Goal: Information Seeking & Learning: Learn about a topic

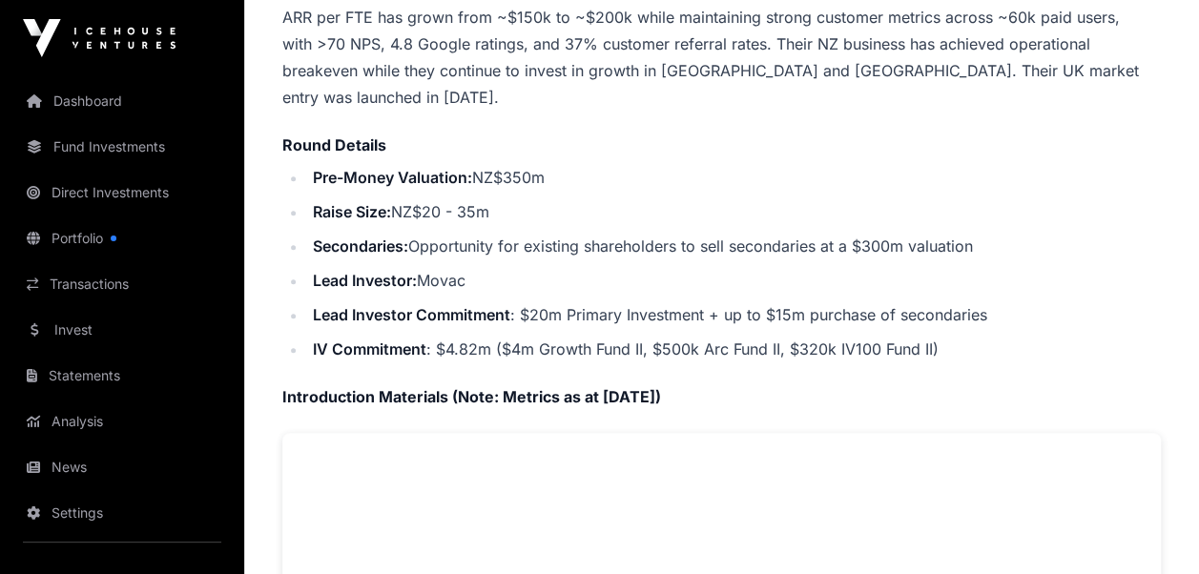
scroll to position [720, 0]
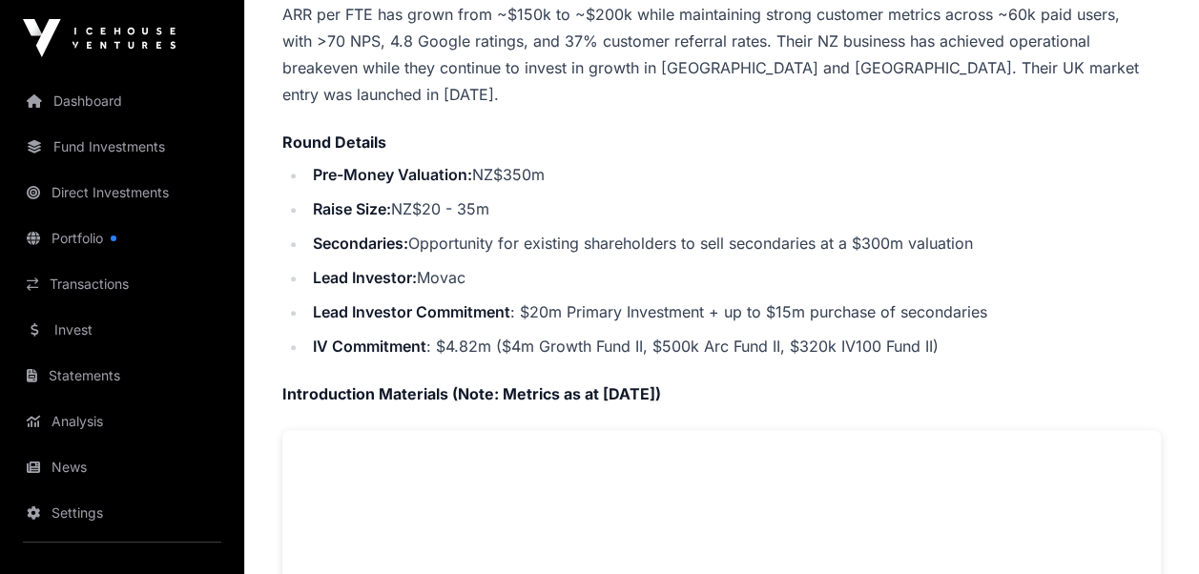
click at [75, 235] on link "Portfolio" at bounding box center [122, 239] width 214 height 42
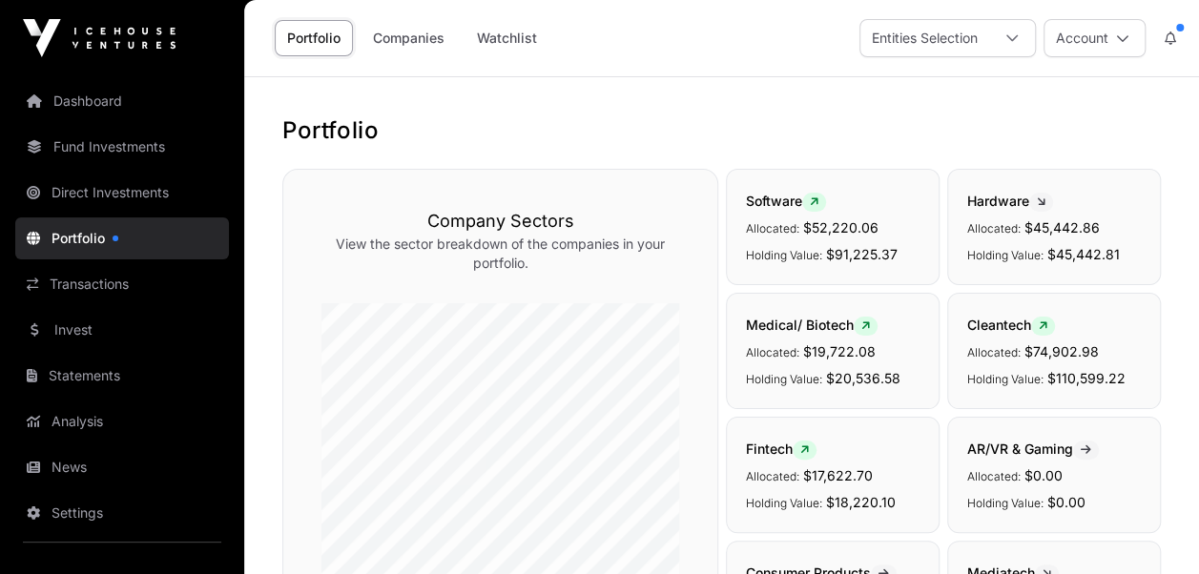
click at [401, 32] on link "Companies" at bounding box center [409, 38] width 96 height 36
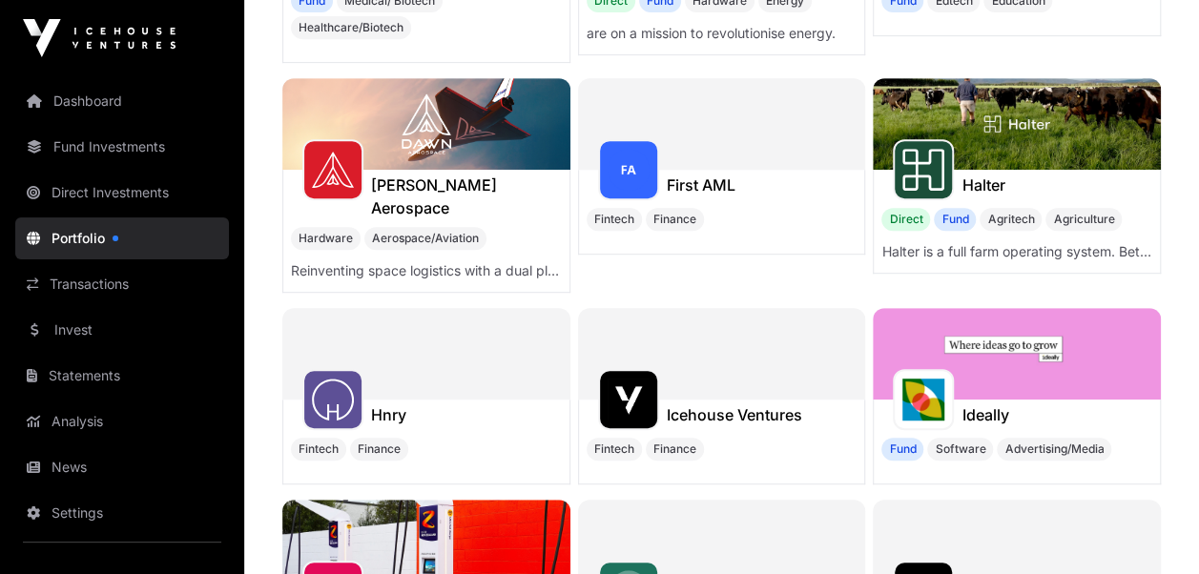
scroll to position [494, 0]
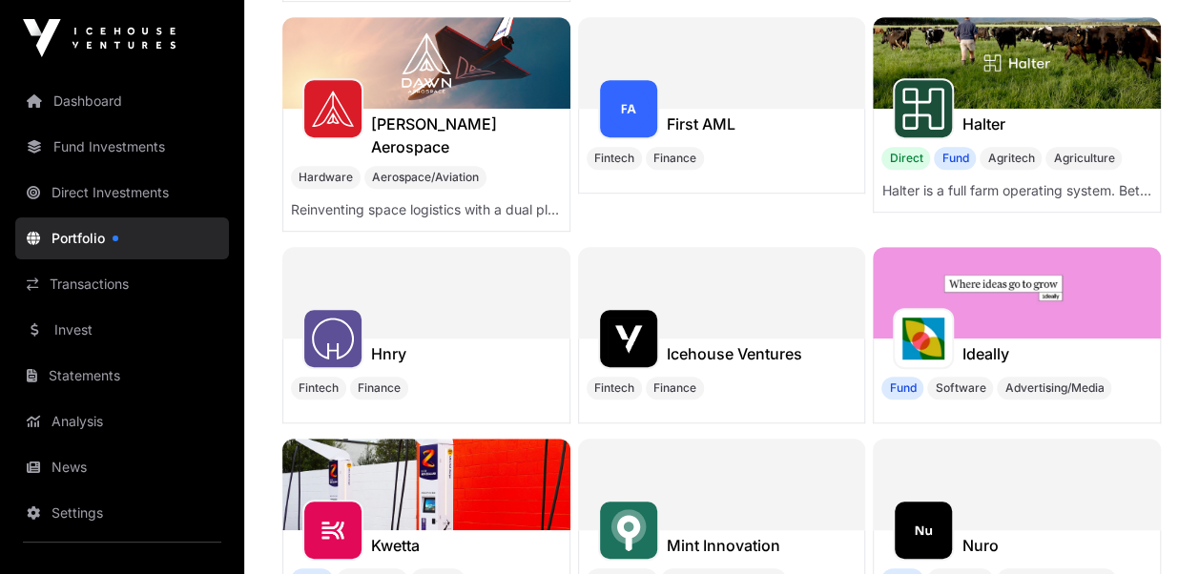
click at [379, 342] on h1 "Hnry" at bounding box center [388, 353] width 35 height 23
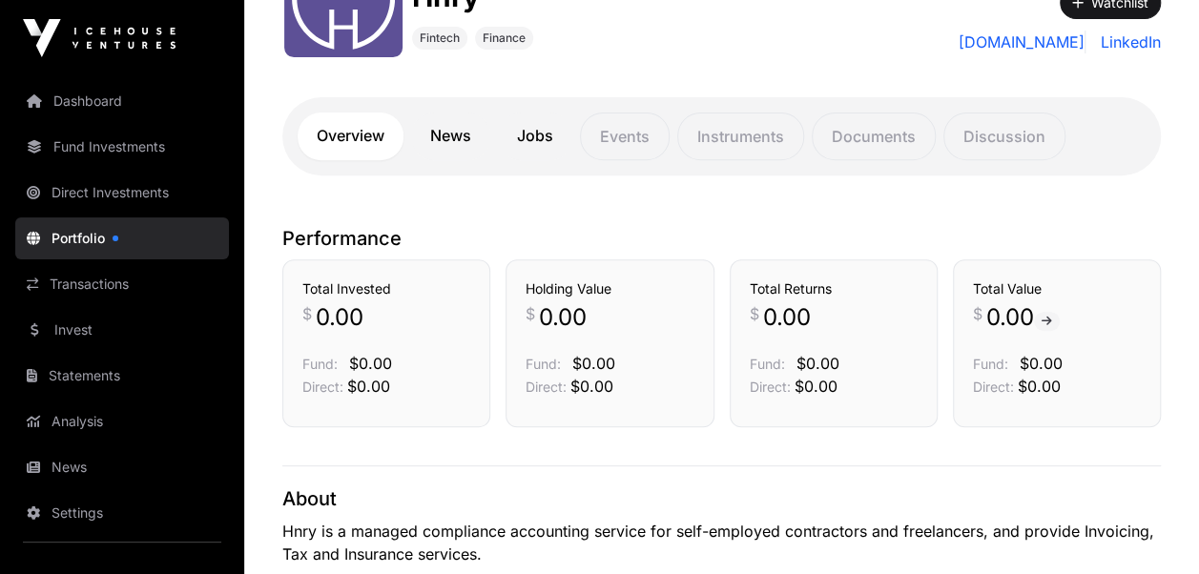
scroll to position [290, 0]
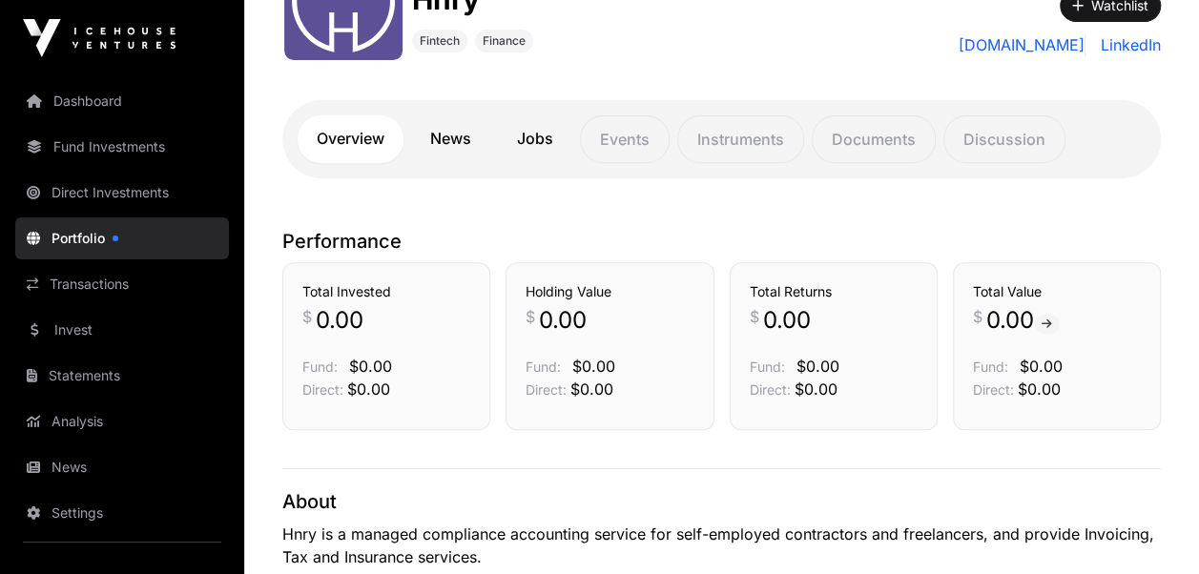
click at [82, 323] on link "Invest" at bounding box center [122, 330] width 214 height 42
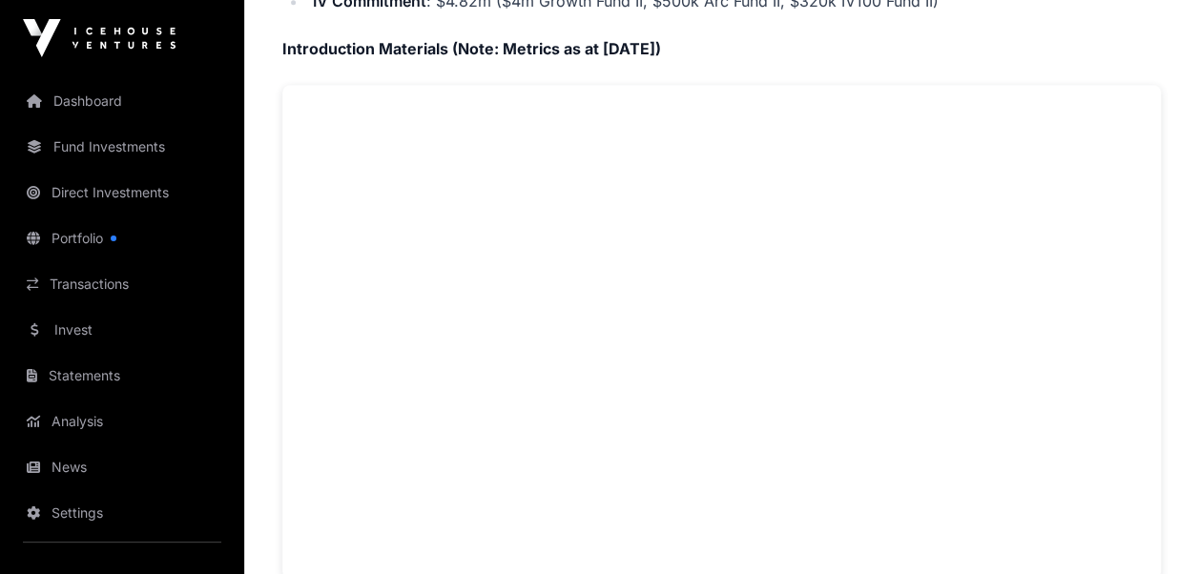
scroll to position [1068, 0]
